Goal: Information Seeking & Learning: Compare options

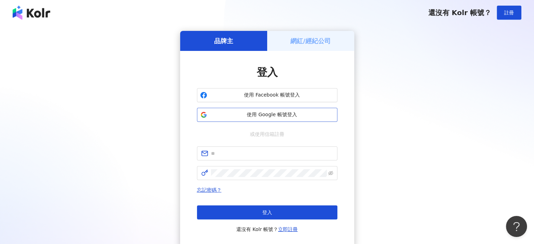
click at [283, 116] on span "使用 Google 帳號登入" at bounding box center [272, 114] width 124 height 7
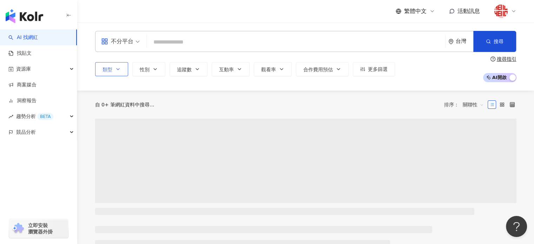
click at [115, 71] on icon "button" at bounding box center [118, 69] width 6 height 6
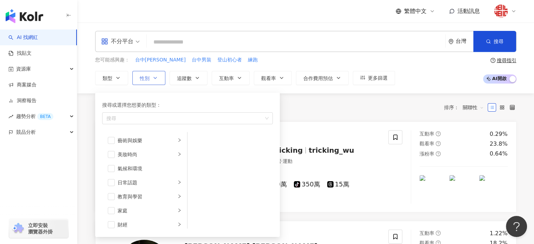
click at [153, 72] on button "性別" at bounding box center [148, 78] width 33 height 14
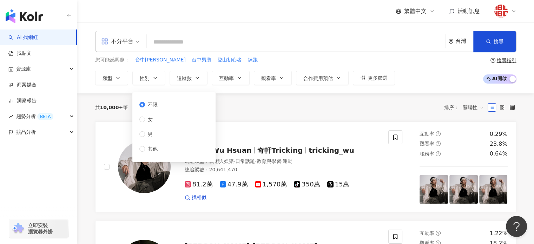
click at [150, 114] on div "不限 女 男 其他" at bounding box center [151, 127] width 24 height 52
click at [151, 116] on span "女" at bounding box center [150, 119] width 11 height 8
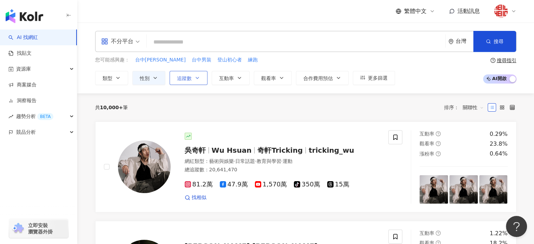
click at [191, 75] on span "追蹤數" at bounding box center [184, 78] width 15 height 6
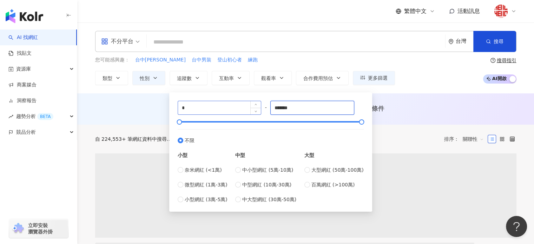
drag, startPoint x: 301, startPoint y: 106, endPoint x: 247, endPoint y: 106, distance: 54.7
click at [247, 106] on div "* - ******* 不限 小型 奈米網紅 (<1萬) 微型網紅 (1萬-3萬) 小型網紅 (3萬-5萬) 中型 中小型網紅 (5萬-10萬) 中型網紅 (…" at bounding box center [271, 152] width 186 height 102
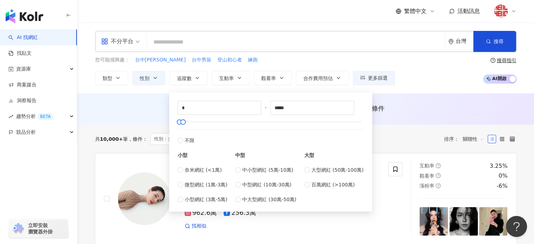
click at [430, 85] on div "不分平台 台灣 搜尋 您可能感興趣： 台中顏周 台中男裝 登山初心者 練跑 類型 性別 追蹤數 互動率 觀看率 合作費用預估 更多篩選 不限 女 男 其他 *…" at bounding box center [305, 57] width 456 height 71
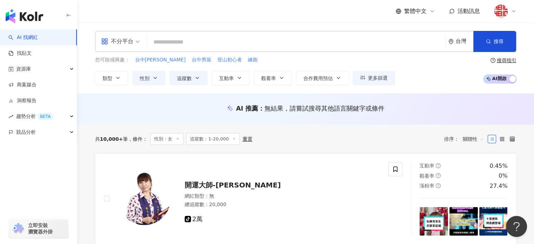
click at [136, 43] on span "不分平台" at bounding box center [120, 41] width 39 height 11
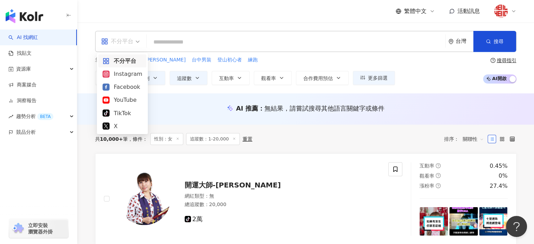
click at [136, 42] on span "不分平台" at bounding box center [120, 41] width 39 height 11
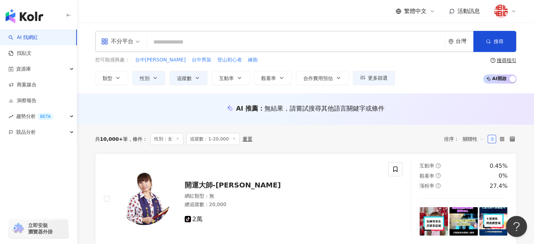
click at [463, 43] on div "台灣" at bounding box center [464, 41] width 18 height 6
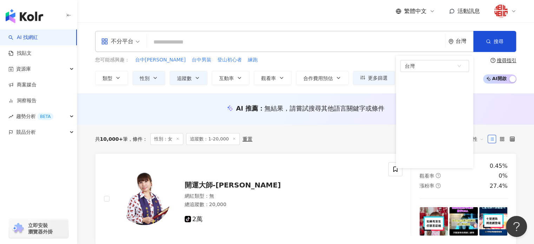
click at [366, 92] on div "不分平台 台灣 台灣 unlimit tw 不限區域 台灣 日本 香港 馬來西亞 泰國 越南 新加坡 搜尋 您可能感興趣： 台中顏周 台中男裝 登山初心者 練…" at bounding box center [305, 57] width 456 height 71
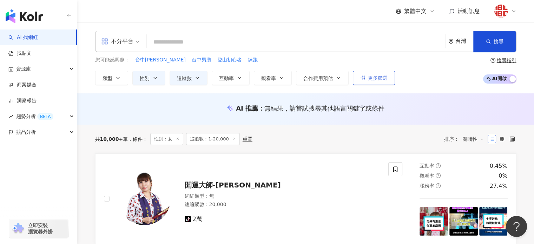
click at [363, 78] on icon "button" at bounding box center [362, 77] width 5 height 5
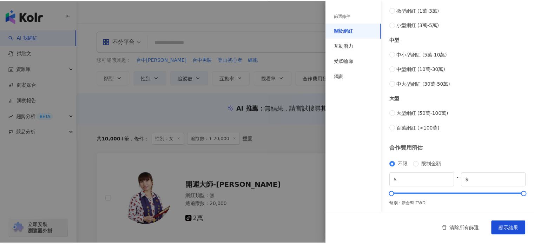
scroll to position [285, 0]
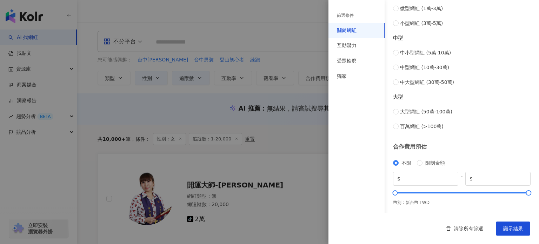
click at [279, 126] on div at bounding box center [269, 122] width 539 height 244
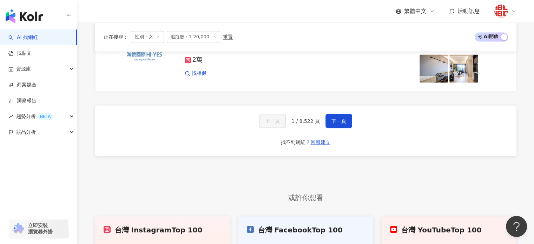
scroll to position [1242, 0]
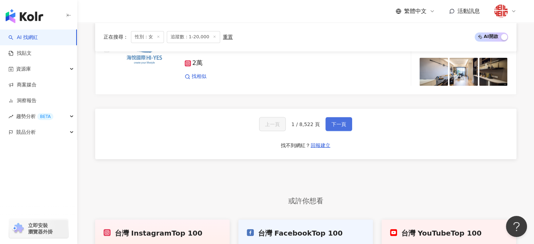
click at [328, 119] on button "下一頁" at bounding box center [338, 124] width 27 height 14
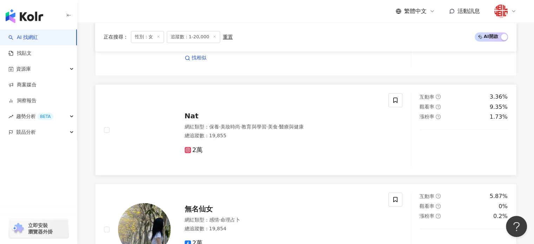
scroll to position [961, 0]
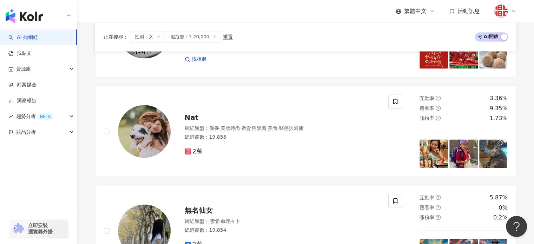
drag, startPoint x: 198, startPoint y: 116, endPoint x: 529, endPoint y: 156, distance: 333.3
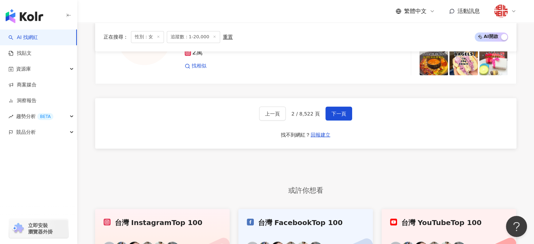
scroll to position [1263, 0]
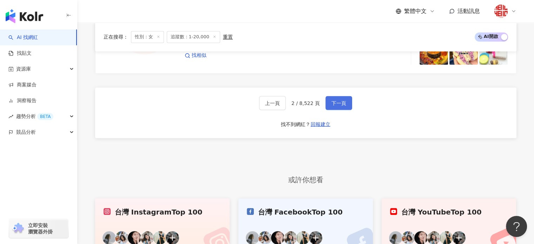
click at [328, 102] on button "下一頁" at bounding box center [338, 103] width 27 height 14
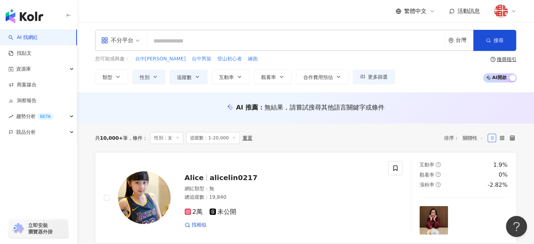
scroll to position [0, 0]
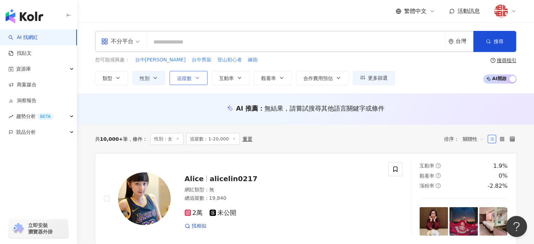
click at [192, 72] on button "追蹤數" at bounding box center [188, 78] width 38 height 14
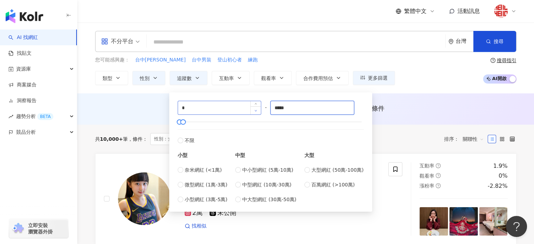
drag, startPoint x: 304, startPoint y: 112, endPoint x: 259, endPoint y: 108, distance: 45.0
click at [259, 108] on div "* - ***** 不限 小型 奈米網紅 (<1萬) 微型網紅 (1萬-3萬) 小型網紅 (3萬-5萬) 中型 中小型網紅 (5萬-10萬) 中型網紅 (10…" at bounding box center [271, 152] width 186 height 102
type input "*****"
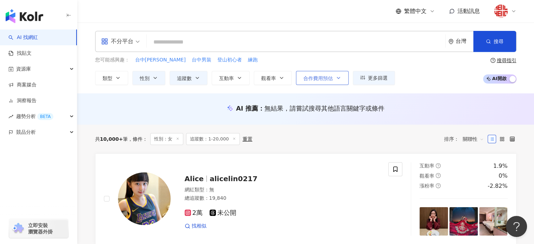
click at [322, 79] on span "合作費用預估" at bounding box center [317, 78] width 29 height 6
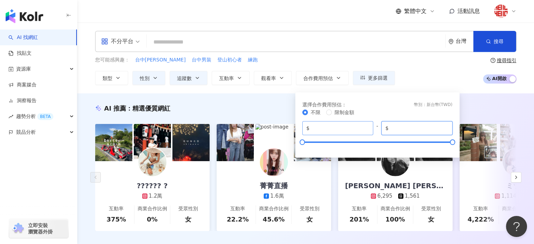
drag, startPoint x: 411, startPoint y: 126, endPoint x: 367, endPoint y: 126, distance: 43.9
click at [367, 126] on div "$ * - $ *******" at bounding box center [377, 128] width 150 height 14
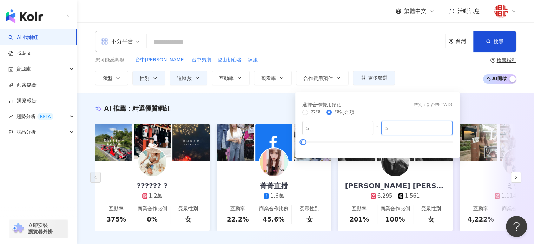
type input "*****"
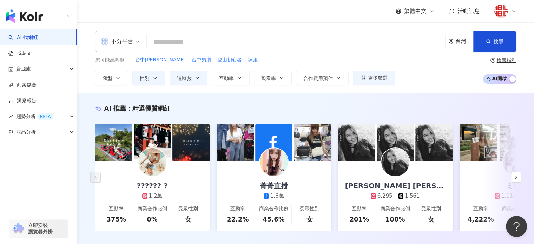
click at [344, 64] on div "您可能感興趣： 台中顏周 台中男裝 登山初心者 練跑 類型 性別 追蹤數 互動率 觀看率 合作費用預估 更多篩選 篩選條件 關於網紅 互動潛力 受眾輪廓 獨家…" at bounding box center [245, 70] width 300 height 29
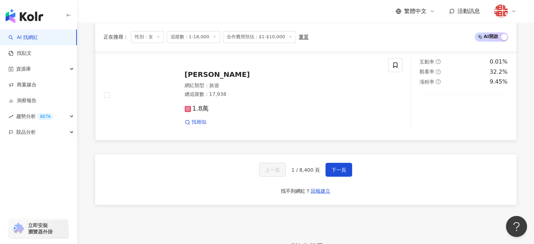
scroll to position [1193, 0]
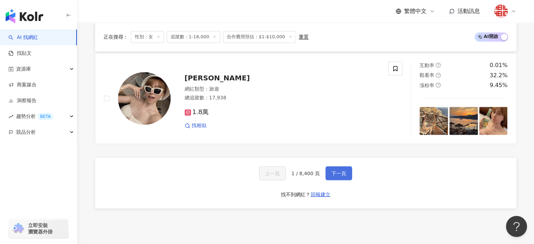
click at [341, 173] on span "下一頁" at bounding box center [338, 173] width 15 height 6
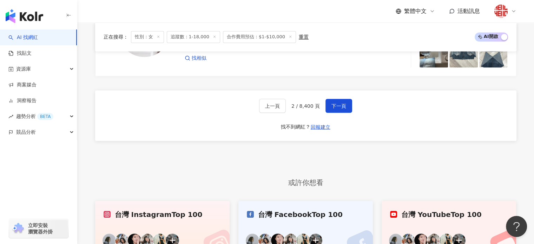
scroll to position [1257, 0]
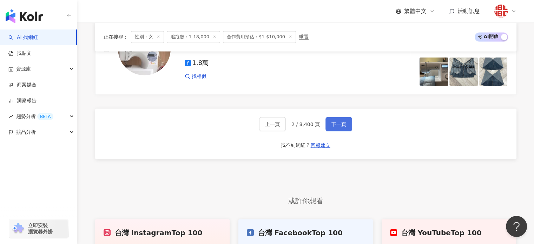
click at [328, 122] on button "下一頁" at bounding box center [338, 124] width 27 height 14
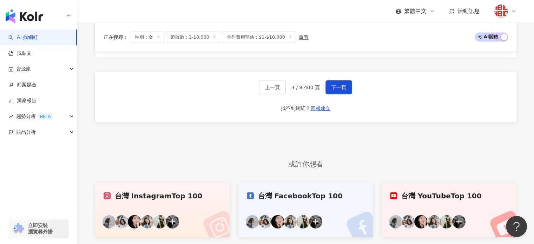
scroll to position [1337, 0]
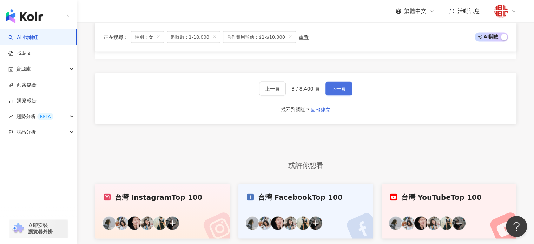
click at [331, 86] on span "下一頁" at bounding box center [338, 89] width 15 height 6
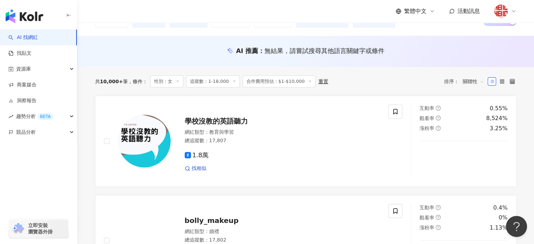
scroll to position [0, 0]
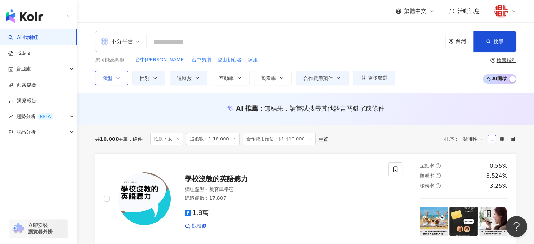
click at [112, 78] on button "類型" at bounding box center [111, 78] width 33 height 14
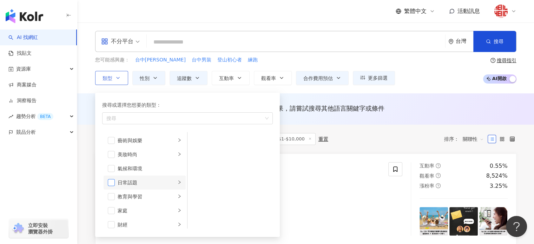
click at [110, 180] on span "button" at bounding box center [111, 182] width 7 height 7
click at [111, 155] on span "button" at bounding box center [111, 154] width 7 height 7
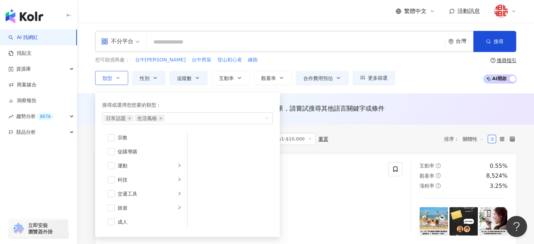
scroll to position [243, 0]
click at [109, 204] on span "button" at bounding box center [111, 206] width 7 height 7
click at [413, 78] on div "您可能感興趣： 台中顏周 台中男裝 登山初心者 練跑 類型 搜尋或選擇您想要的類型： 日常話題 生活風格 旅遊 藝術與娛樂 美妝時尚 氣候和環境 日常話題 教…" at bounding box center [305, 70] width 421 height 29
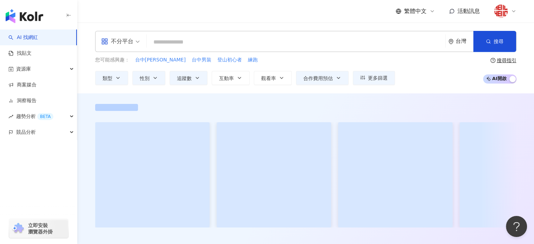
click at [412, 82] on div "您可能感興趣： 台中顏周 台中男裝 登山初心者 練跑 類型 搜尋或選擇您想要的類型： 日常話題 生活風格 旅遊 藝術與娛樂 美妝時尚 氣候和環境 日常話題 教…" at bounding box center [305, 70] width 421 height 29
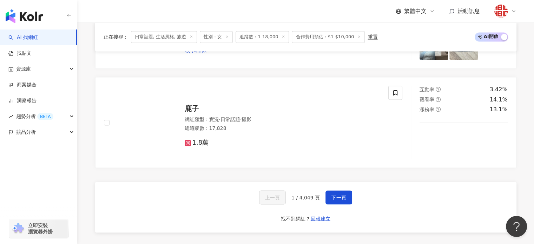
scroll to position [1263, 0]
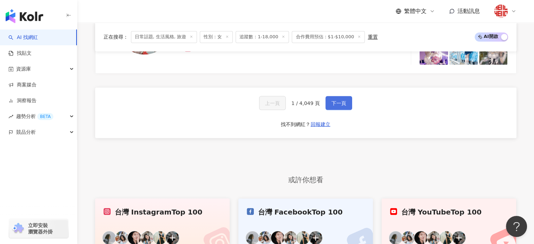
click at [325, 98] on button "下一頁" at bounding box center [338, 103] width 27 height 14
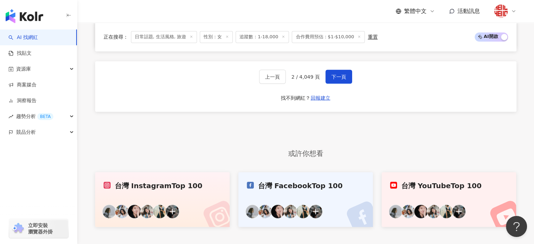
scroll to position [1207, 0]
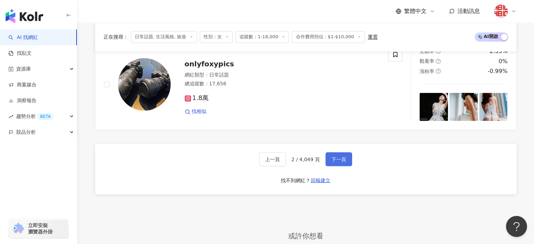
click at [345, 157] on button "下一頁" at bounding box center [338, 159] width 27 height 14
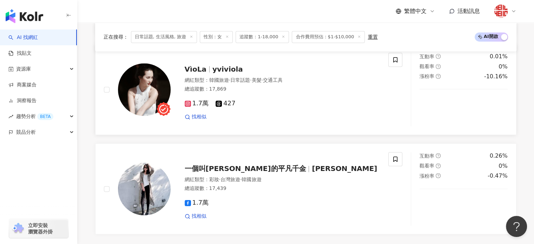
scroll to position [1158, 0]
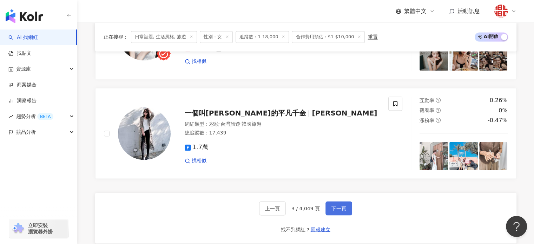
click at [343, 205] on span "下一頁" at bounding box center [338, 208] width 15 height 6
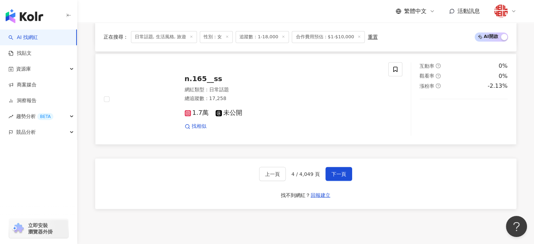
scroll to position [1193, 0]
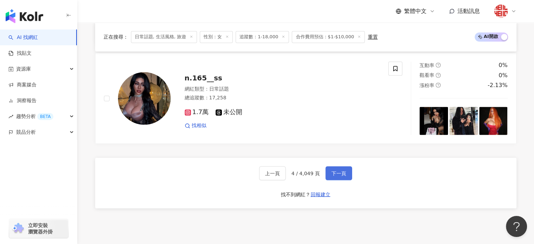
click at [335, 170] on span "下一頁" at bounding box center [338, 173] width 15 height 6
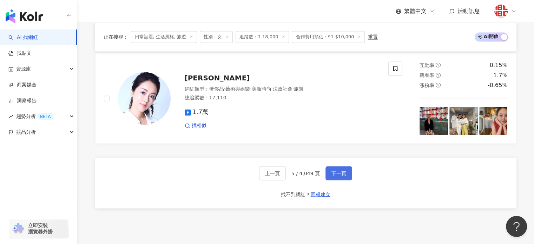
click at [342, 166] on button "下一頁" at bounding box center [338, 173] width 27 height 14
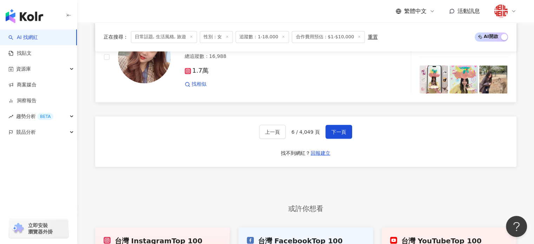
scroll to position [1207, 0]
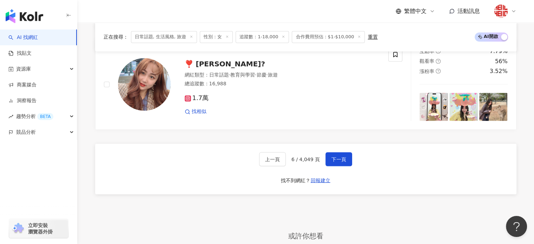
click at [323, 158] on div "上一頁 6 / 4,049 頁 下一頁" at bounding box center [305, 159] width 93 height 14
click at [328, 158] on button "下一頁" at bounding box center [338, 159] width 27 height 14
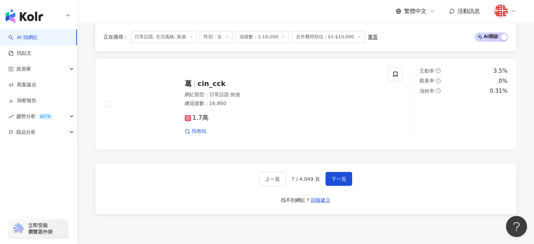
scroll to position [1193, 0]
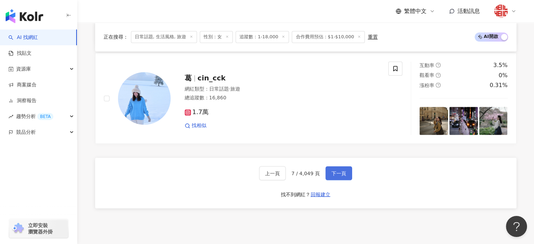
click at [333, 170] on span "下一頁" at bounding box center [338, 173] width 15 height 6
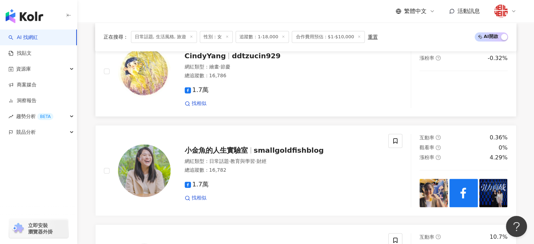
scroll to position [1158, 0]
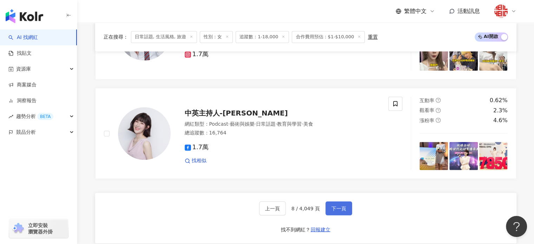
click at [331, 205] on span "下一頁" at bounding box center [338, 208] width 15 height 6
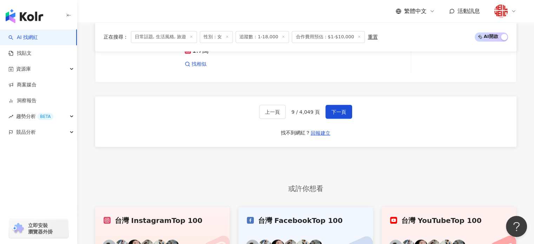
scroll to position [1242, 0]
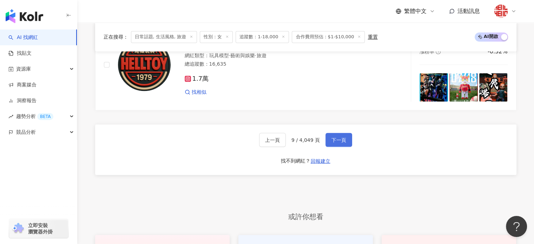
click at [337, 133] on button "下一頁" at bounding box center [338, 140] width 27 height 14
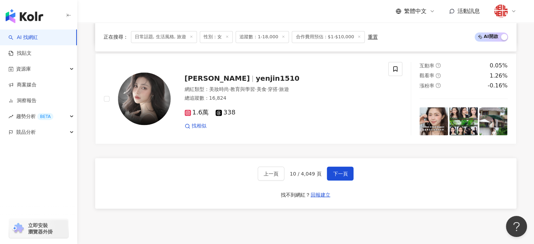
scroll to position [1193, 0]
click at [333, 170] on span "下一頁" at bounding box center [340, 173] width 15 height 6
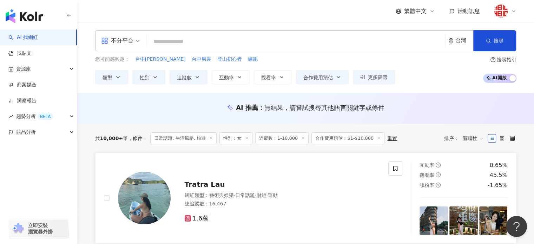
scroll to position [0, 0]
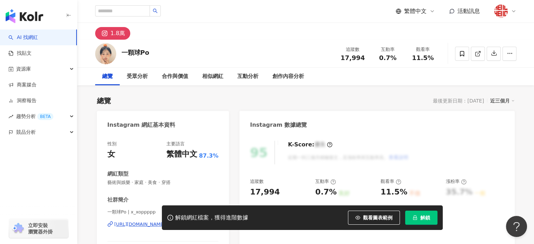
click at [281, 34] on div "1.8萬" at bounding box center [305, 31] width 449 height 17
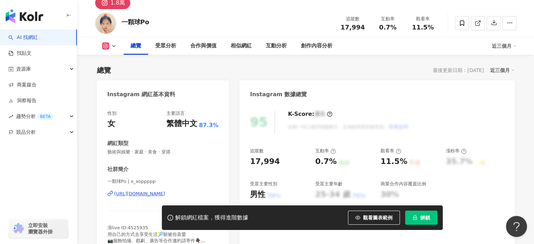
scroll to position [140, 0]
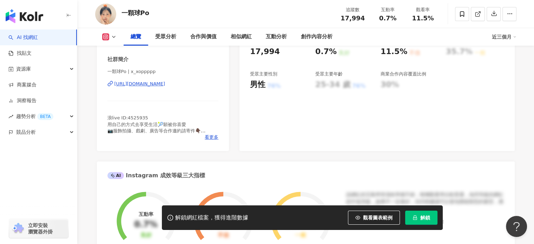
click at [165, 82] on div "[URL][DOMAIN_NAME]" at bounding box center [139, 84] width 51 height 6
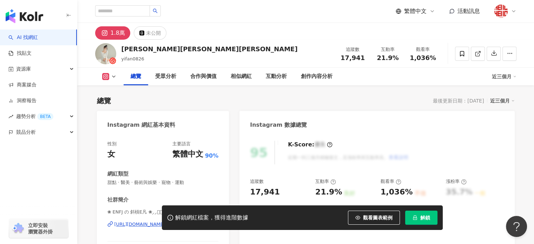
scroll to position [140, 0]
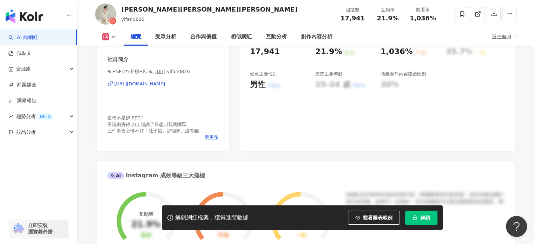
click at [165, 84] on div "https://www.instagram.com/yifan0826/" at bounding box center [139, 84] width 51 height 6
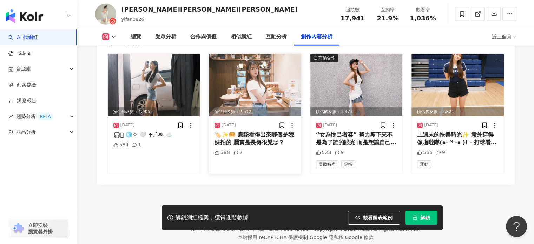
scroll to position [2221, 0]
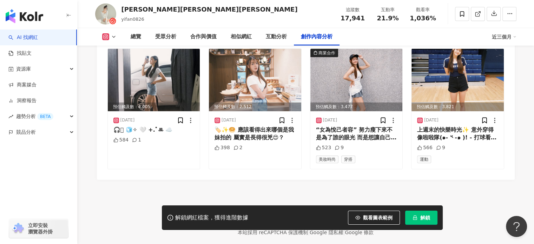
click at [115, 36] on icon at bounding box center [114, 37] width 6 height 6
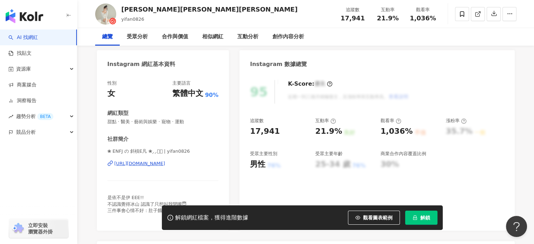
scroll to position [0, 0]
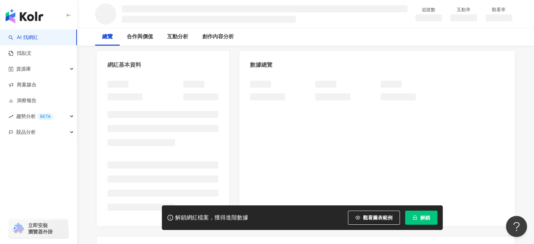
scroll to position [105, 0]
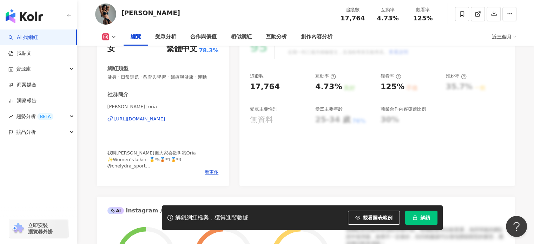
drag, startPoint x: 155, startPoint y: 120, endPoint x: 204, endPoint y: 99, distance: 53.7
click at [155, 120] on div "https://www.instagram.com/oria_/" at bounding box center [139, 119] width 51 height 6
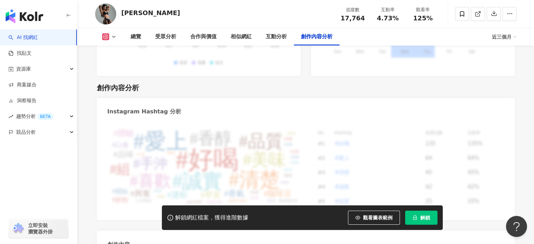
scroll to position [2035, 0]
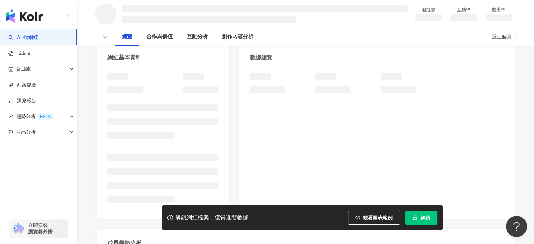
scroll to position [70, 0]
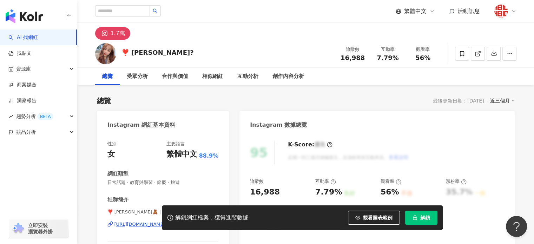
scroll to position [70, 0]
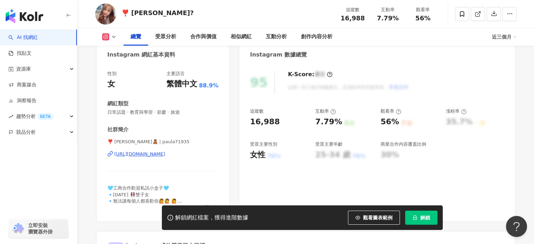
click at [165, 153] on div "[URL][DOMAIN_NAME]" at bounding box center [139, 154] width 51 height 6
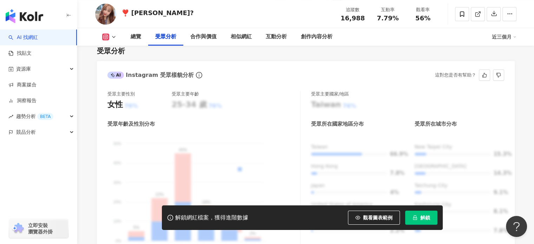
scroll to position [596, 0]
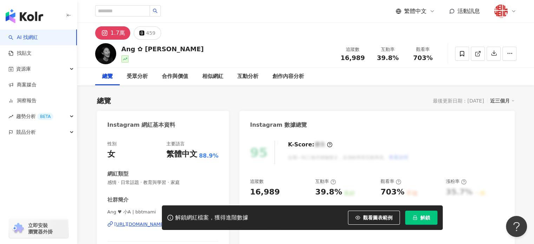
scroll to position [105, 0]
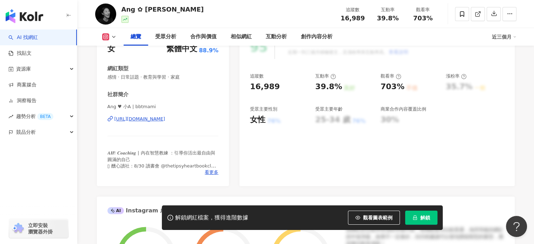
drag, startPoint x: 173, startPoint y: 120, endPoint x: 247, endPoint y: 79, distance: 85.0
click at [165, 120] on div "[URL][DOMAIN_NAME]" at bounding box center [139, 119] width 51 height 6
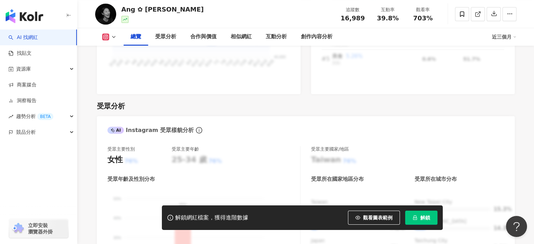
scroll to position [737, 0]
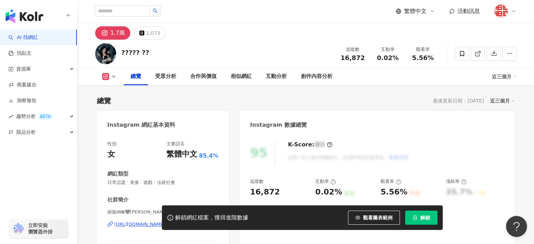
click at [164, 221] on div "https://www.instagram.com/hoshino_matsuko/" at bounding box center [139, 224] width 51 height 6
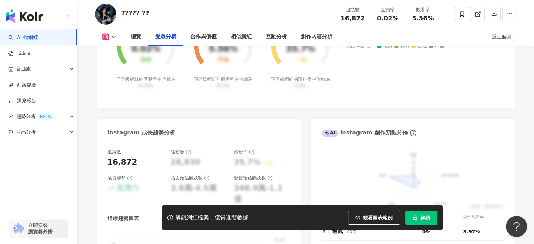
scroll to position [877, 0]
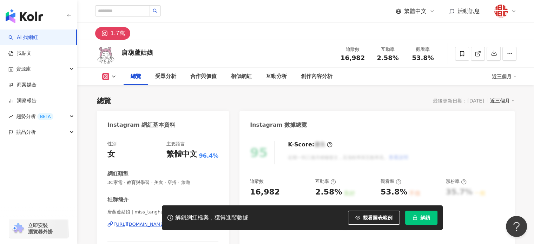
click at [165, 221] on div "https://www.instagram.com/miss_tanghulu/" at bounding box center [139, 224] width 51 height 6
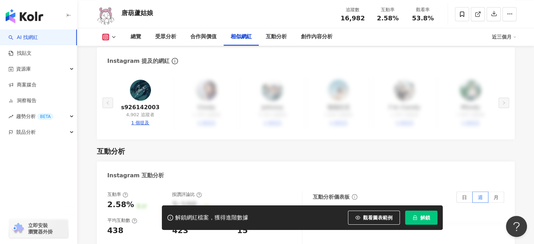
scroll to position [1298, 0]
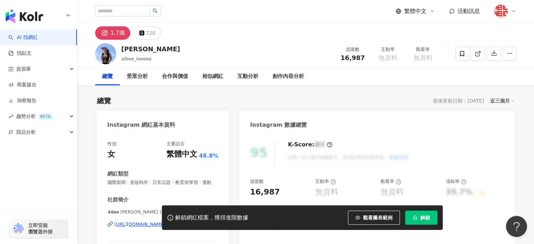
scroll to position [105, 0]
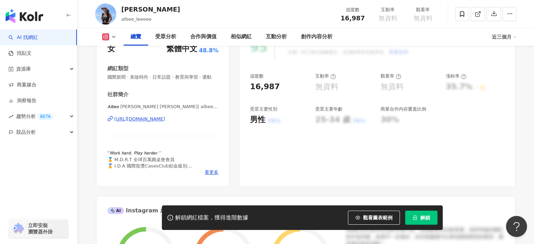
click at [174, 130] on div "𝘼𝙡𝙗𝙚𝙚 𝙇𝙚𝙚 李美姍 | albee_leeeee https://www.instagram.com/albee_leeeee/" at bounding box center [162, 124] width 111 height 41
click at [165, 122] on div "https://www.instagram.com/albee_leeeee/" at bounding box center [139, 119] width 51 height 6
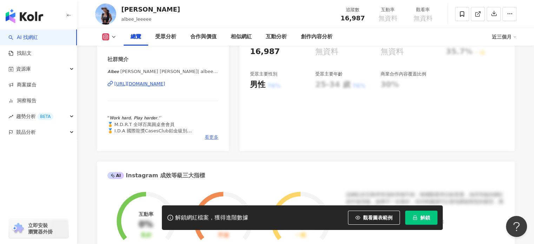
click at [212, 140] on span "看更多" at bounding box center [212, 137] width 14 height 6
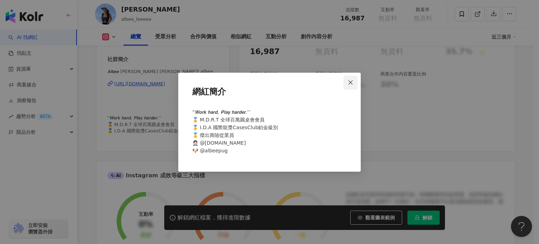
click at [354, 84] on span "Close" at bounding box center [350, 83] width 14 height 6
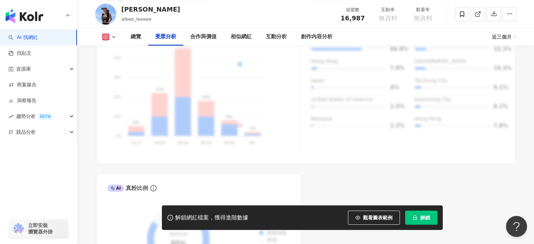
scroll to position [596, 0]
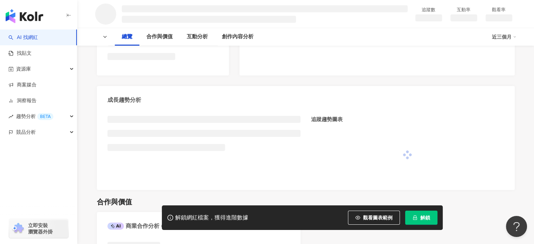
scroll to position [136, 0]
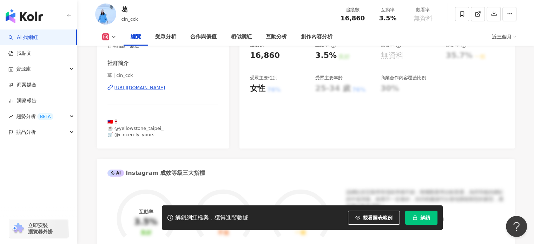
click at [140, 91] on div "[URL][DOMAIN_NAME]" at bounding box center [139, 88] width 51 height 6
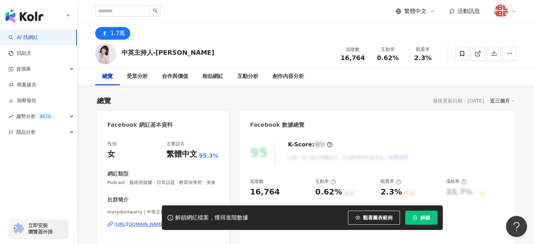
click at [172, 127] on div "Facebook 網紅基本資料" at bounding box center [163, 122] width 132 height 23
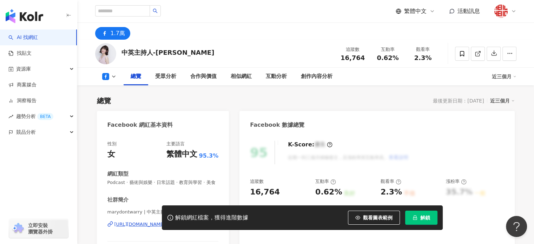
scroll to position [105, 0]
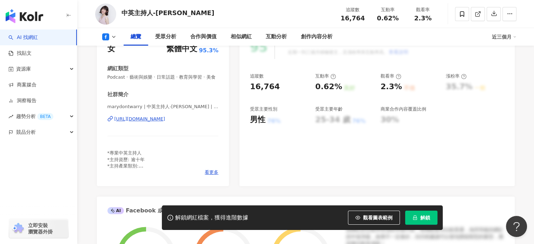
click at [165, 122] on div "[URL][DOMAIN_NAME]" at bounding box center [139, 119] width 51 height 6
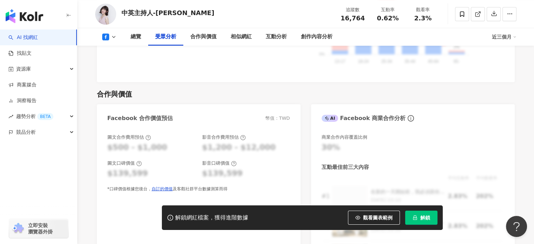
scroll to position [702, 0]
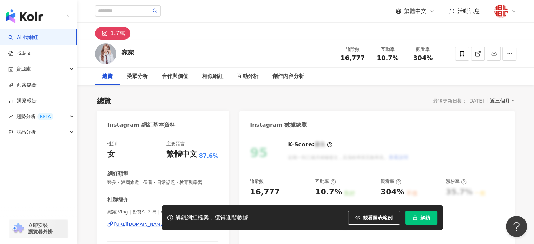
click at [165, 221] on div "https://www.instagram.com/wan_wan0611/" at bounding box center [139, 224] width 51 height 6
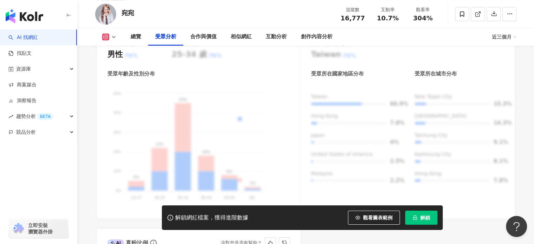
scroll to position [982, 0]
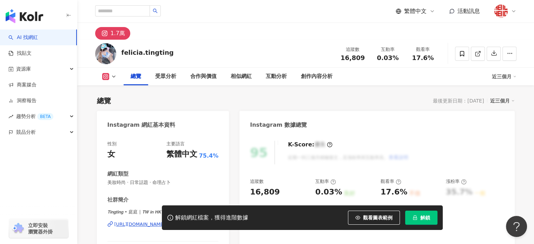
scroll to position [140, 0]
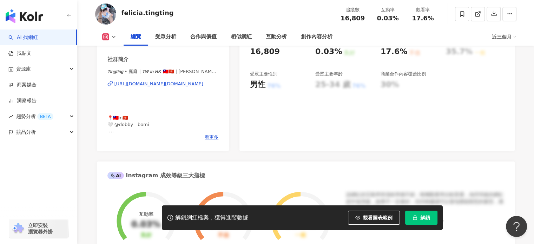
click at [198, 87] on div "[URL][DOMAIN_NAME][DOMAIN_NAME]" at bounding box center [158, 84] width 89 height 6
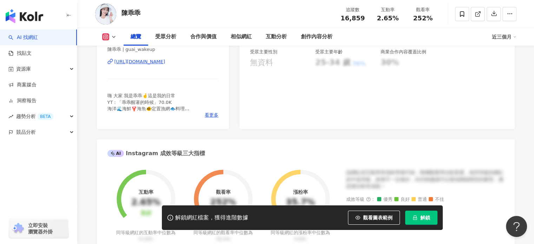
scroll to position [140, 0]
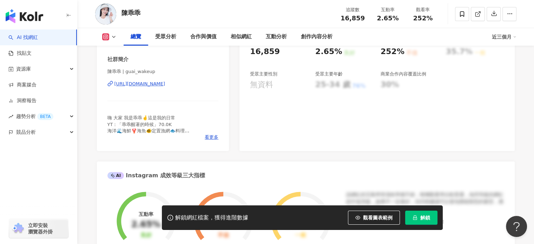
click at [169, 87] on div "陳乖乖 | guai_wakeup https://www.instagram.com/guai_wakeup/" at bounding box center [162, 88] width 111 height 41
click at [165, 84] on div "https://www.instagram.com/guai_wakeup/" at bounding box center [139, 84] width 51 height 6
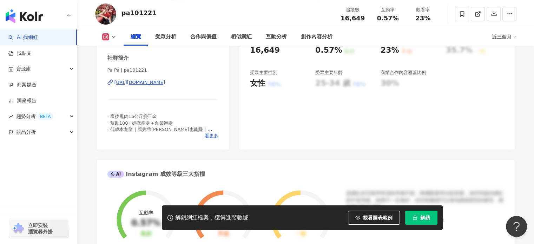
scroll to position [140, 0]
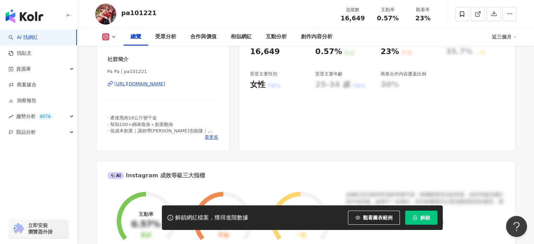
click at [165, 85] on div "https://www.instagram.com/pa101221/" at bounding box center [139, 84] width 51 height 6
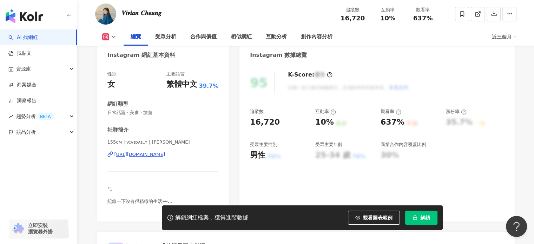
scroll to position [70, 0]
click at [165, 155] on div "[URL][DOMAIN_NAME]" at bounding box center [139, 154] width 51 height 6
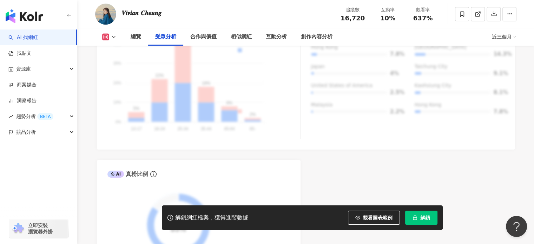
scroll to position [737, 0]
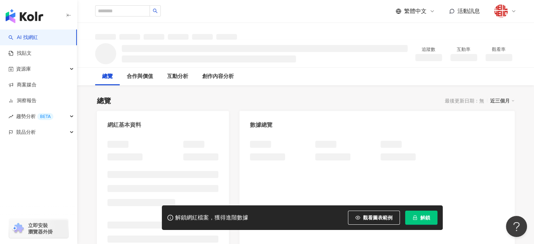
scroll to position [35, 0]
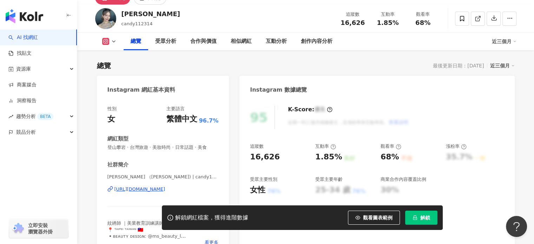
click at [165, 186] on div "https://www.instagram.com/candy112314/" at bounding box center [139, 189] width 51 height 6
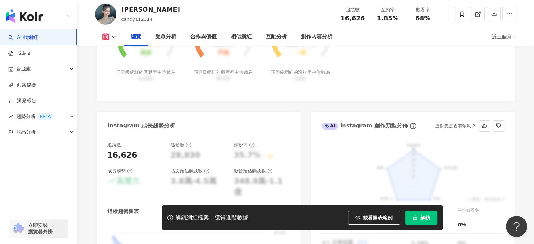
scroll to position [273, 0]
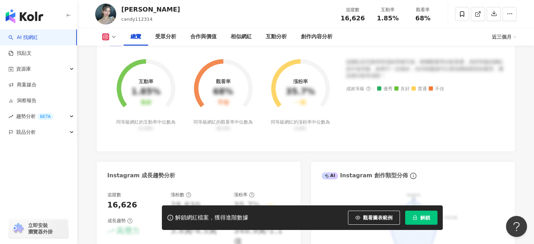
click at [113, 37] on polyline at bounding box center [113, 36] width 3 height 1
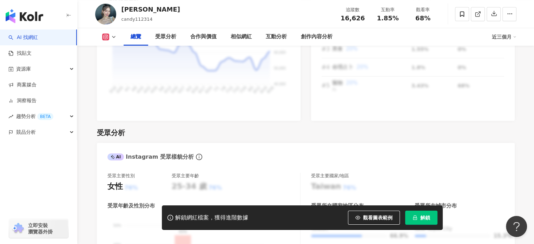
scroll to position [799, 0]
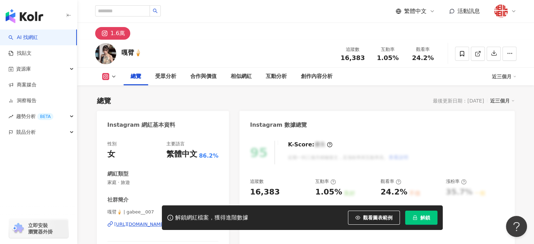
scroll to position [140, 0]
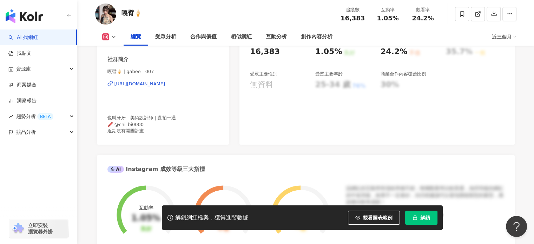
click at [165, 85] on div "[URL][DOMAIN_NAME]" at bounding box center [139, 84] width 51 height 6
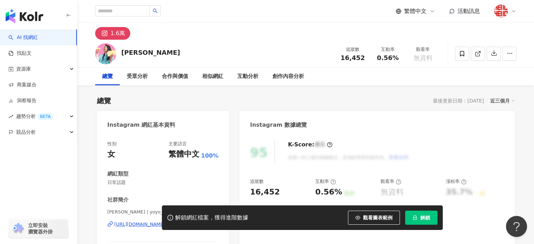
click at [165, 221] on div "[URL][DOMAIN_NAME]" at bounding box center [139, 224] width 51 height 6
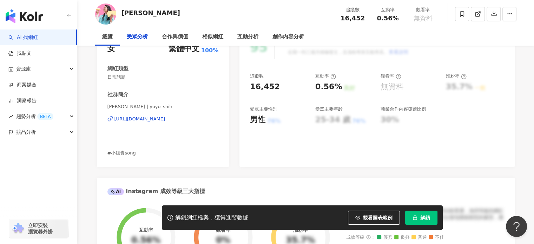
scroll to position [702, 0]
